Goal: Task Accomplishment & Management: Manage account settings

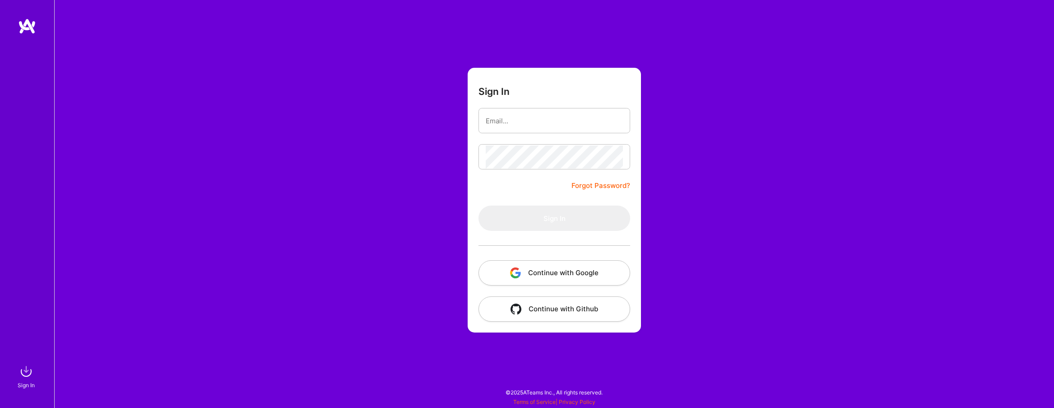
click at [529, 275] on button "Continue with Google" at bounding box center [554, 272] width 152 height 25
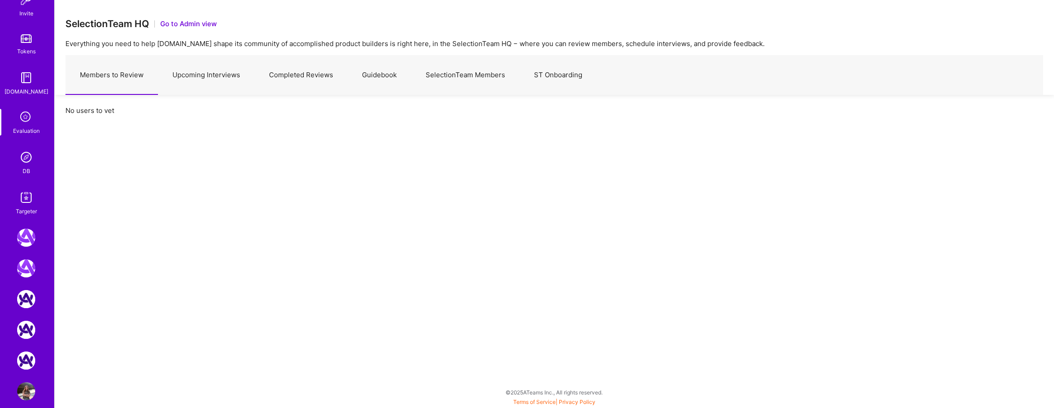
scroll to position [322, 0]
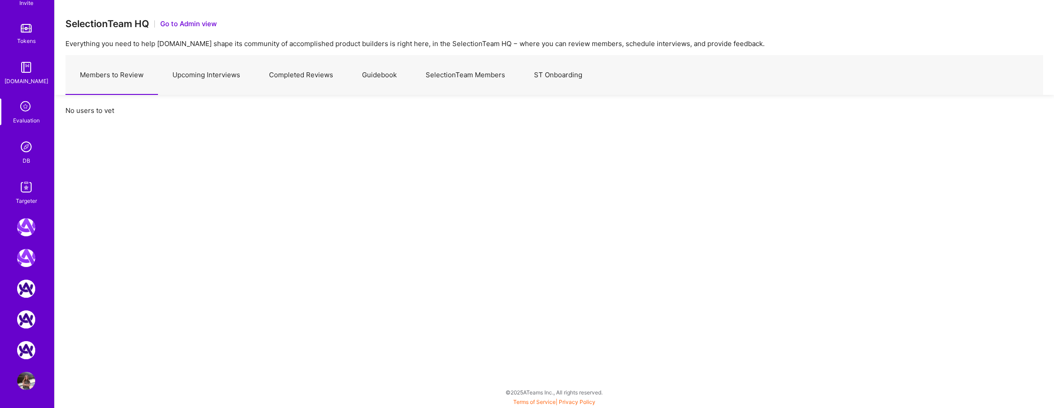
click at [24, 152] on img at bounding box center [26, 147] width 18 height 18
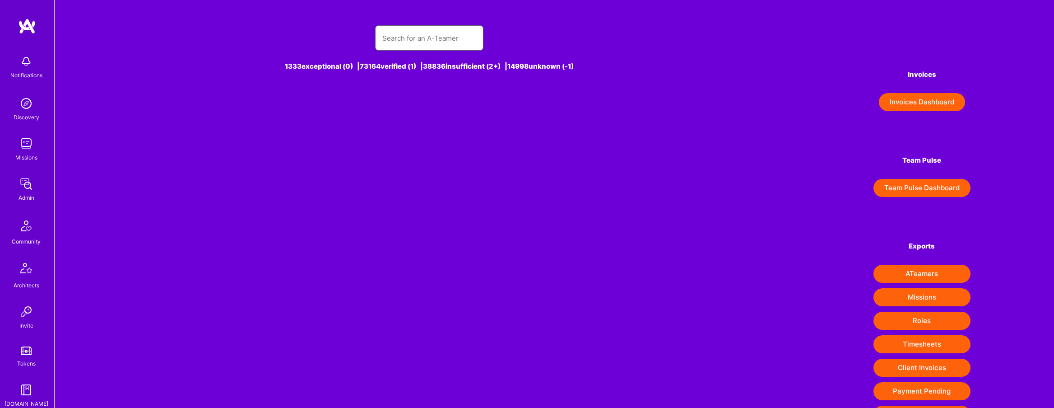
click at [395, 44] on input "text" at bounding box center [429, 38] width 94 height 23
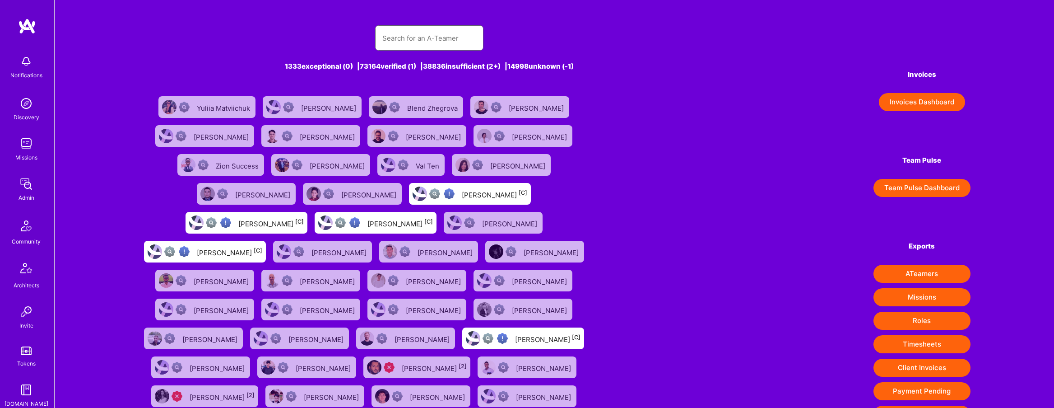
paste input "forrest321@gmail.com"
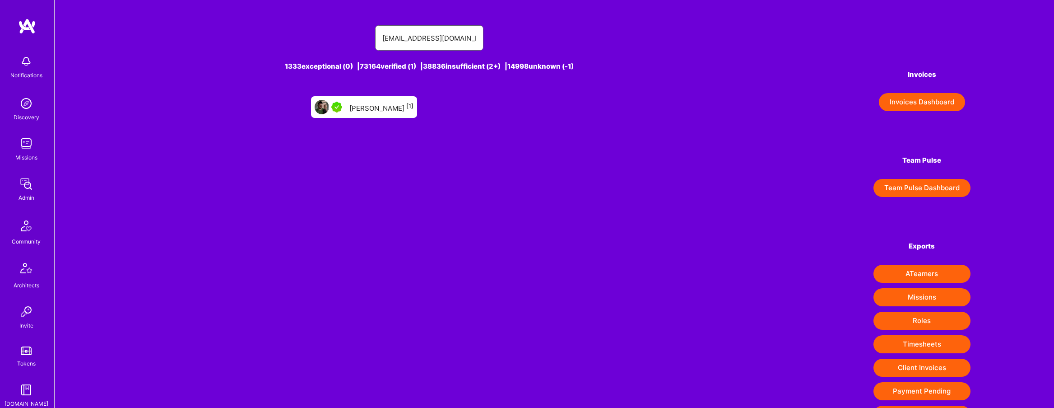
type input "forrest321@gmail.com"
click at [385, 108] on div "Forrest Ledbetter [1]" at bounding box center [381, 107] width 64 height 12
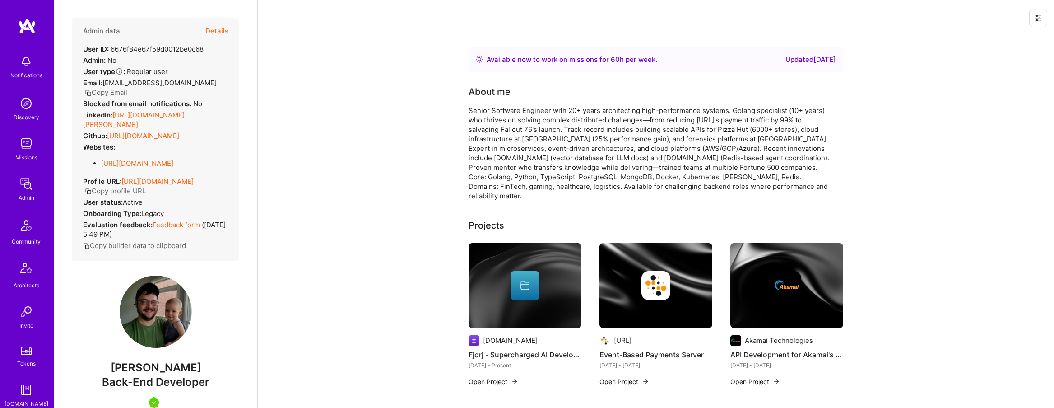
click at [222, 28] on button "Details" at bounding box center [216, 31] width 23 height 26
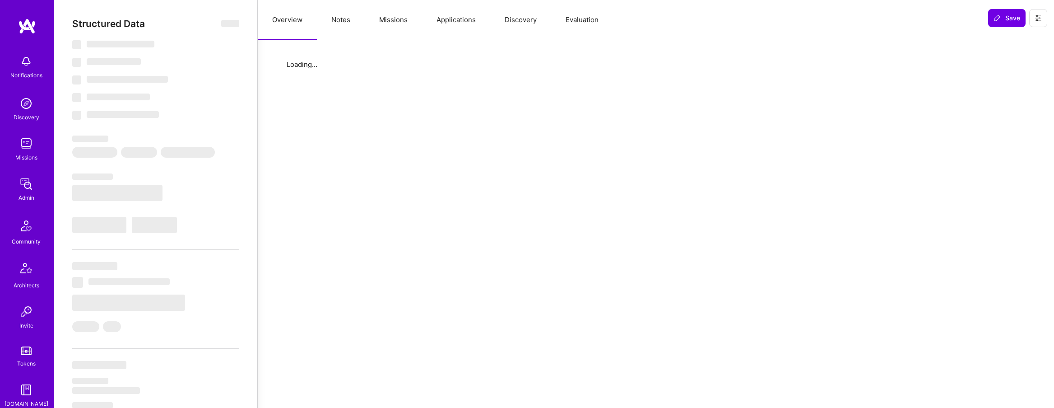
select select "Right Now"
select select "5"
select select "7"
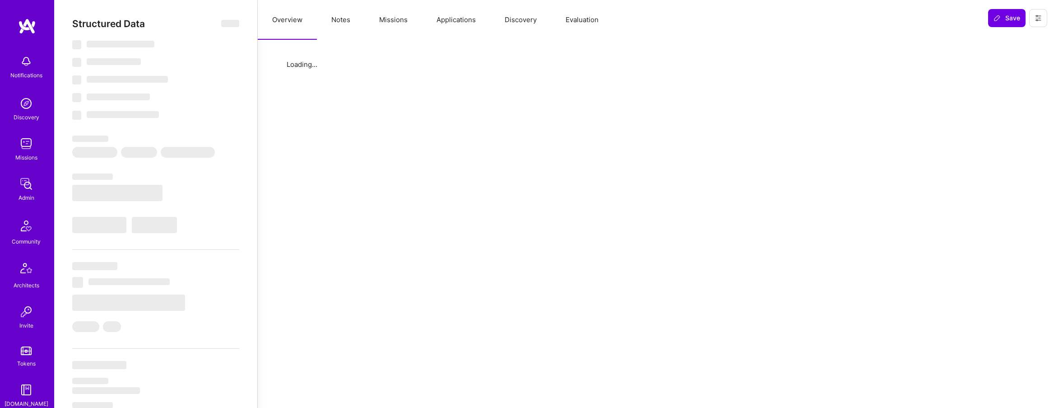
select select "US"
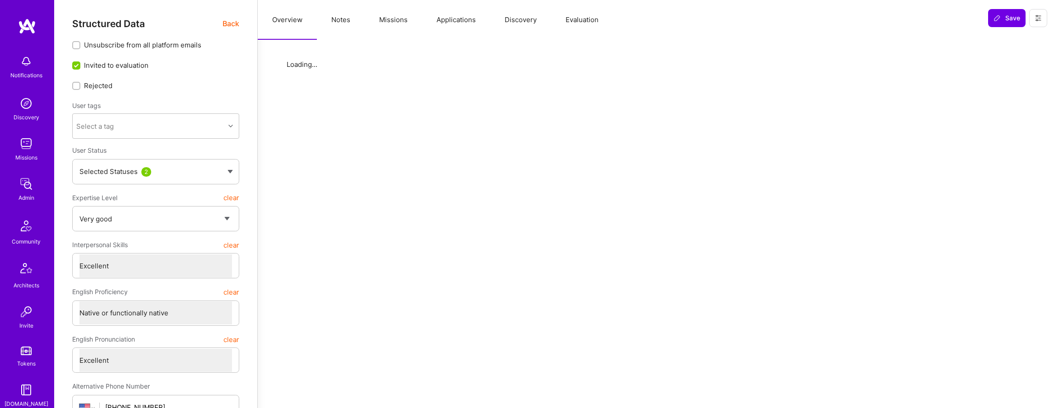
click at [578, 15] on button "Evaluation" at bounding box center [582, 20] width 62 height 40
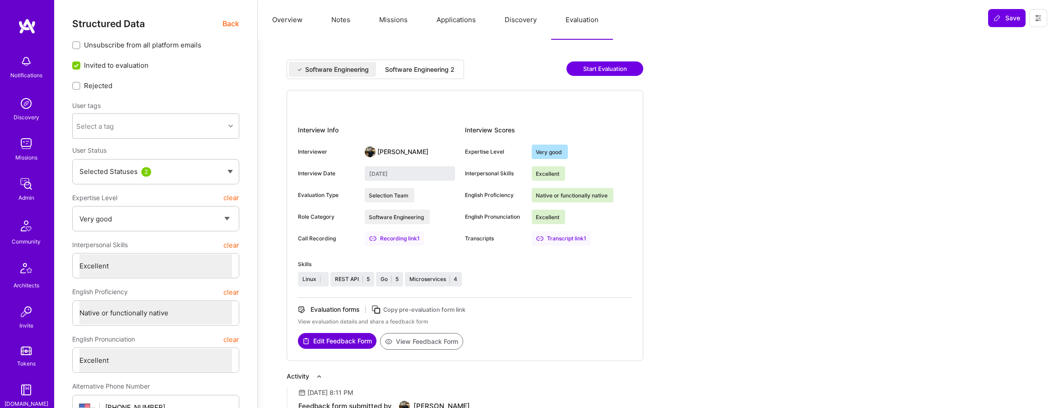
click at [425, 69] on div "Software Engineering 2" at bounding box center [419, 69] width 69 height 9
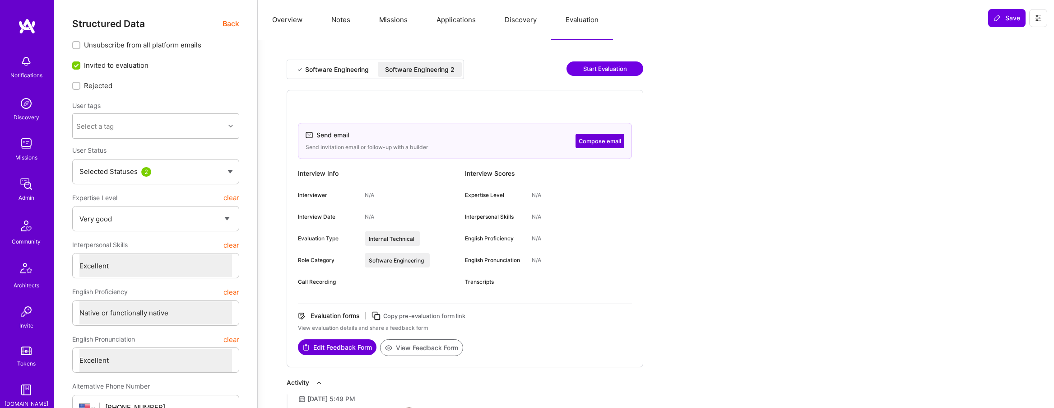
click at [457, 22] on button "Applications" at bounding box center [456, 20] width 68 height 40
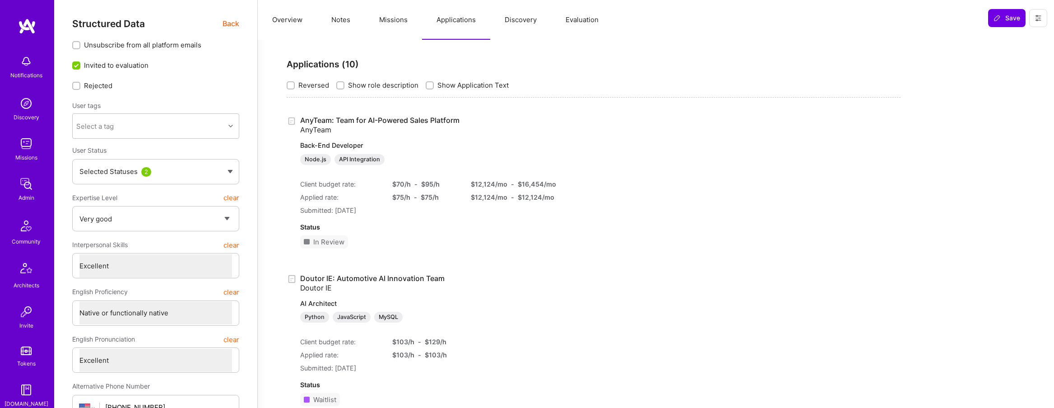
click at [579, 15] on button "Evaluation" at bounding box center [582, 20] width 62 height 40
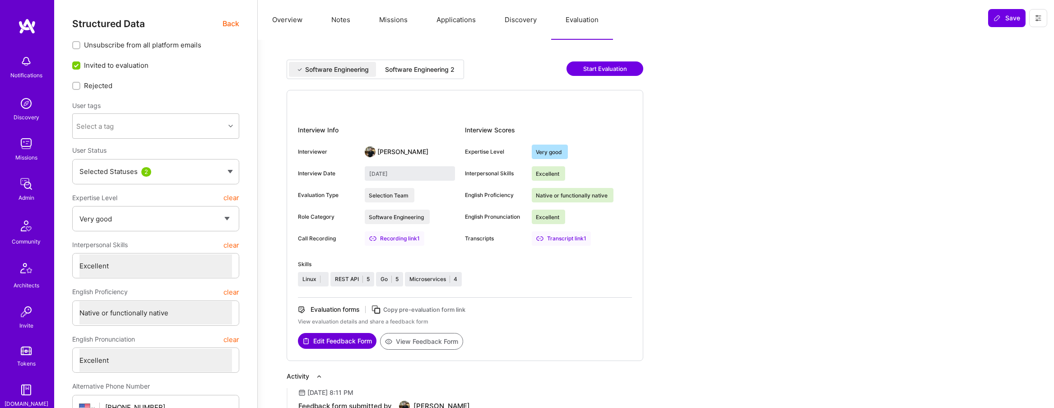
click at [377, 308] on icon at bounding box center [376, 309] width 10 height 10
click at [1035, 19] on icon at bounding box center [1037, 17] width 7 height 7
click at [987, 40] on button "Login as Forrest" at bounding box center [999, 38] width 95 height 23
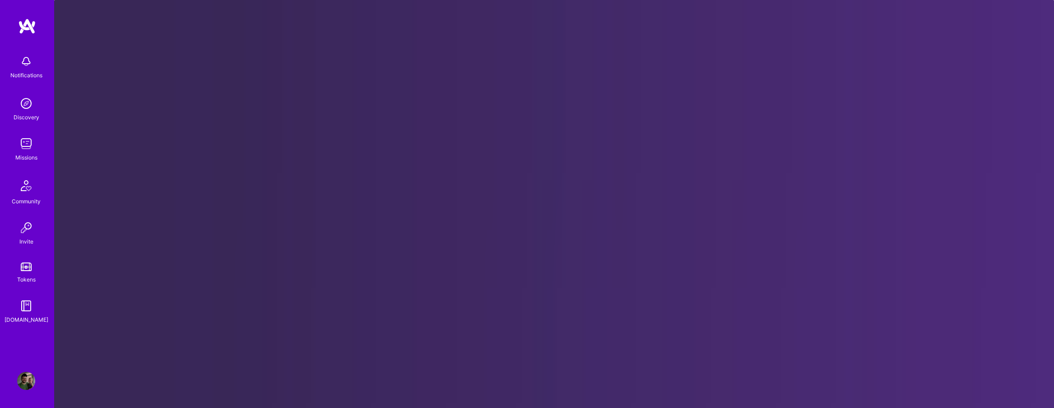
click at [26, 377] on img at bounding box center [26, 380] width 18 height 18
click at [26, 380] on img at bounding box center [26, 380] width 18 height 18
click at [28, 386] on img at bounding box center [26, 380] width 18 height 18
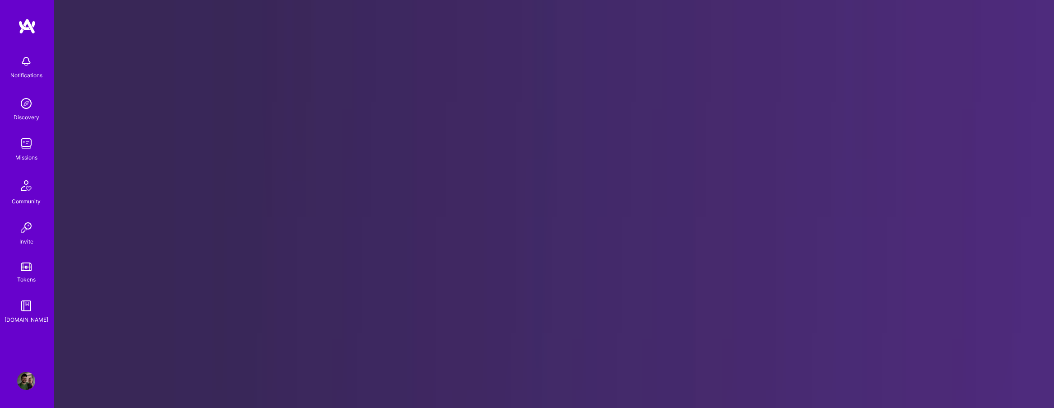
click at [27, 383] on img at bounding box center [26, 380] width 18 height 18
click at [26, 380] on img at bounding box center [26, 380] width 18 height 18
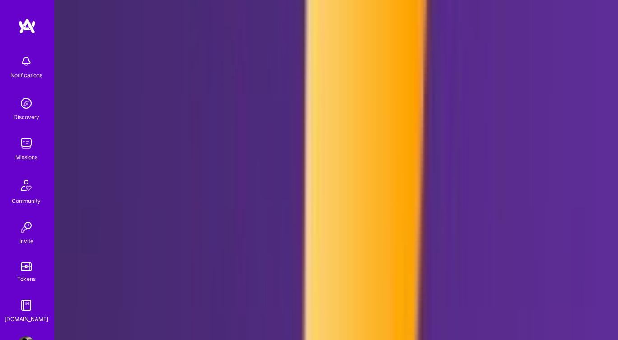
scroll to position [32, 0]
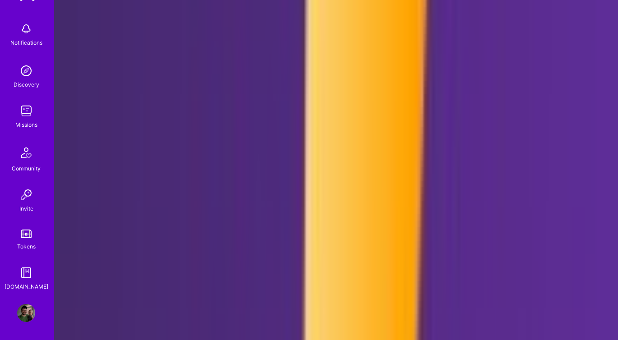
click at [24, 279] on img at bounding box center [26, 273] width 18 height 18
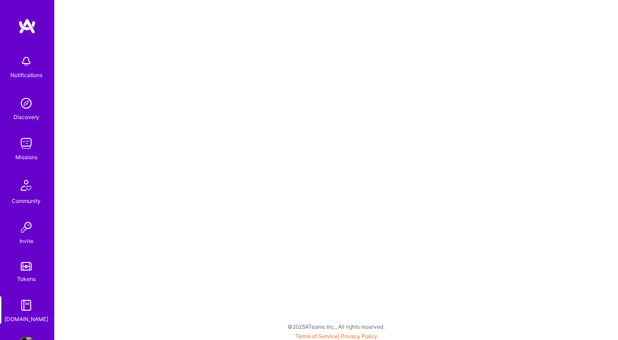
scroll to position [32, 0]
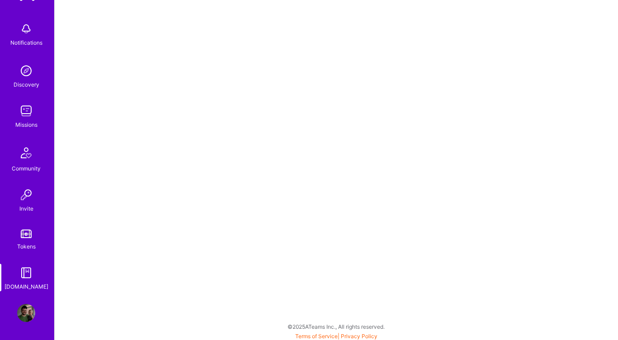
click at [25, 314] on img at bounding box center [26, 313] width 18 height 18
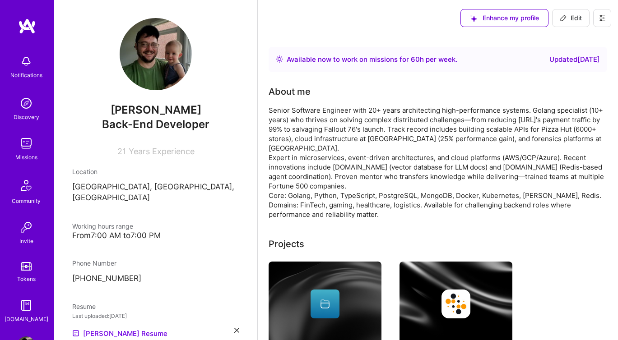
click at [603, 18] on icon at bounding box center [601, 18] width 5 height 1
click at [568, 81] on button "Log Out" at bounding box center [577, 84] width 68 height 23
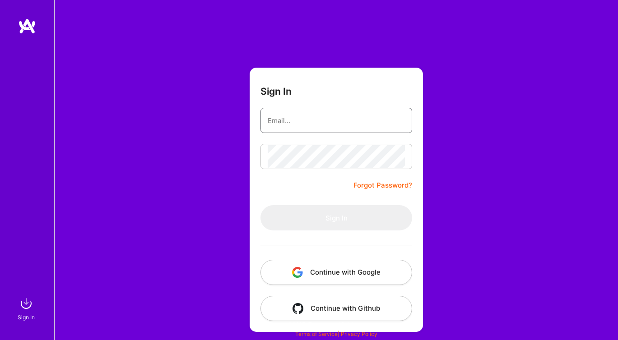
click at [286, 122] on input "email" at bounding box center [336, 120] width 137 height 23
type input "tanya@a.team"
click at [342, 273] on button "Continue with Google" at bounding box center [336, 272] width 152 height 25
